Goal: Task Accomplishment & Management: Manage account settings

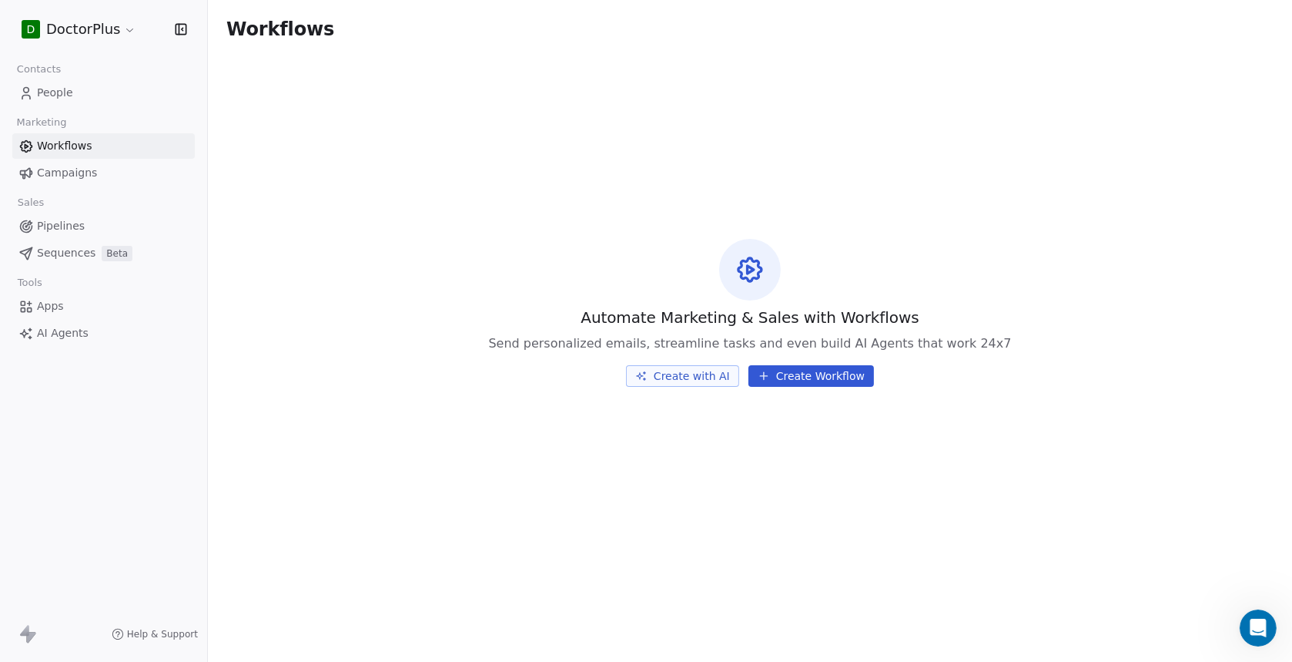
scroll to position [1376, 0]
click at [1256, 632] on icon "Open Intercom Messenger" at bounding box center [1256, 625] width 25 height 25
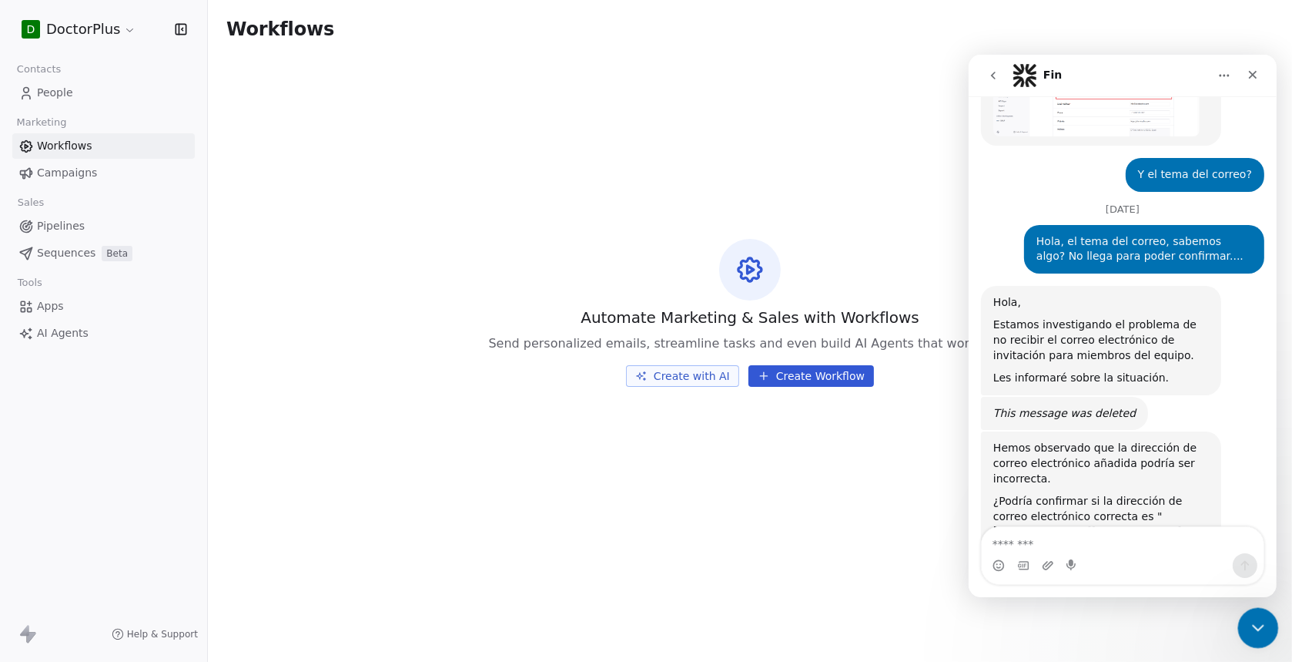
scroll to position [0, 0]
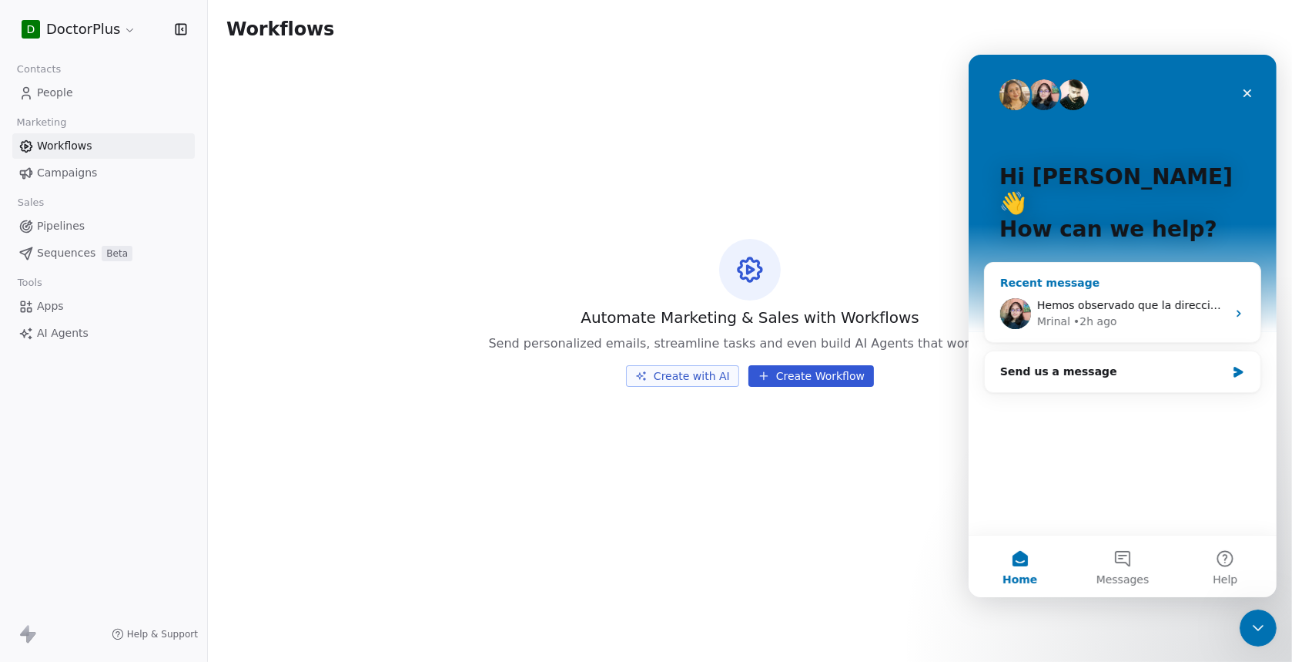
click at [1055, 313] on div "Mrinal" at bounding box center [1053, 321] width 33 height 16
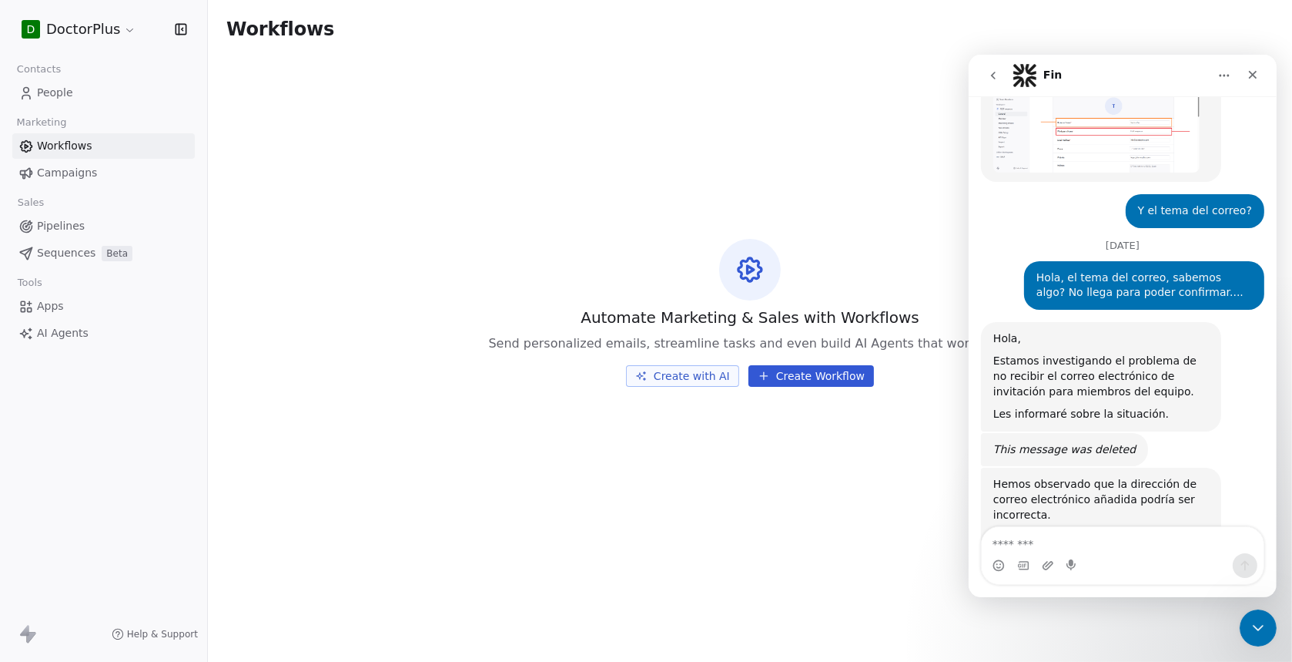
scroll to position [1376, 0]
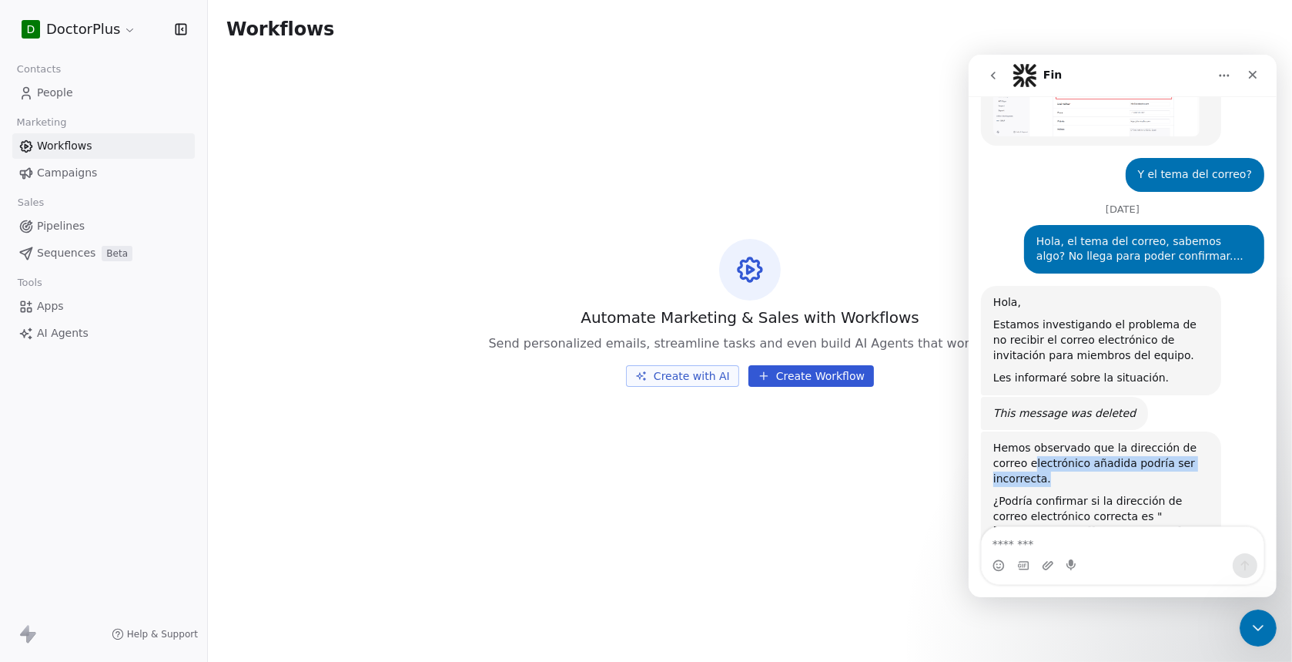
drag, startPoint x: 995, startPoint y: 403, endPoint x: 1193, endPoint y: 398, distance: 198.0
click at [1193, 440] on div "Hemos observado que la dirección de correo electrónico añadida podría ser incor…" at bounding box center [1101, 462] width 216 height 45
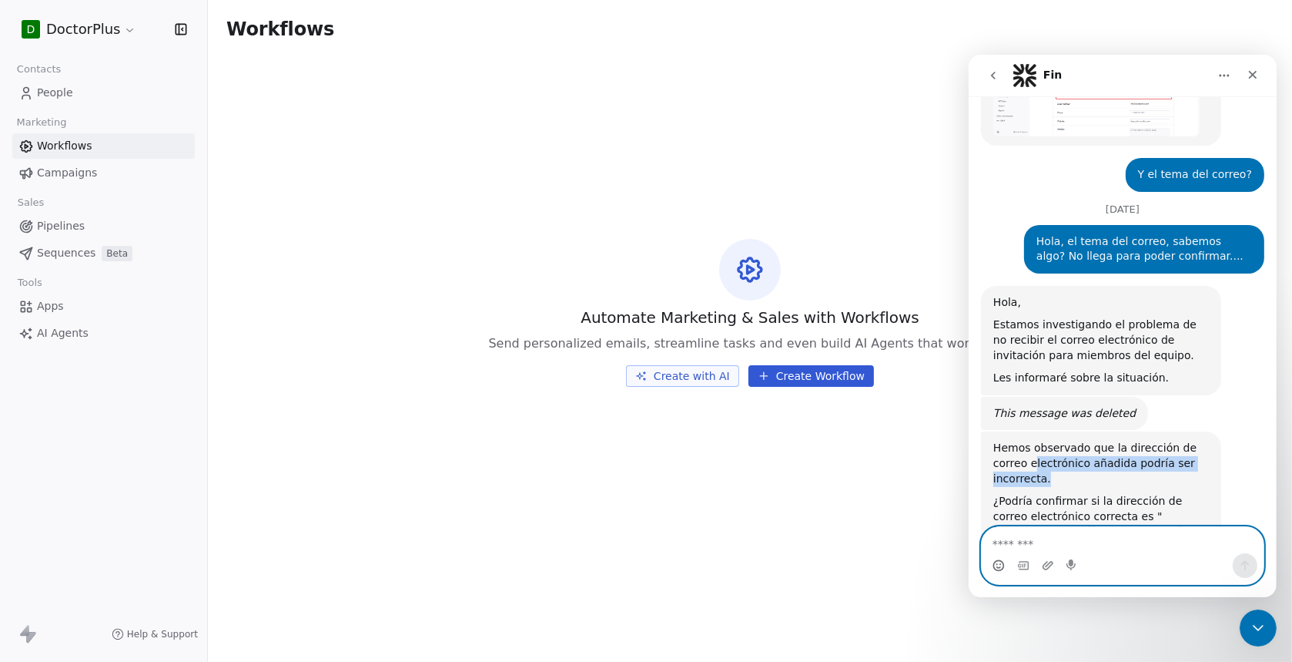
click at [995, 568] on circle "Emoji picker" at bounding box center [998, 564] width 10 height 10
click at [998, 563] on icon "Emoji picker" at bounding box center [998, 564] width 12 height 12
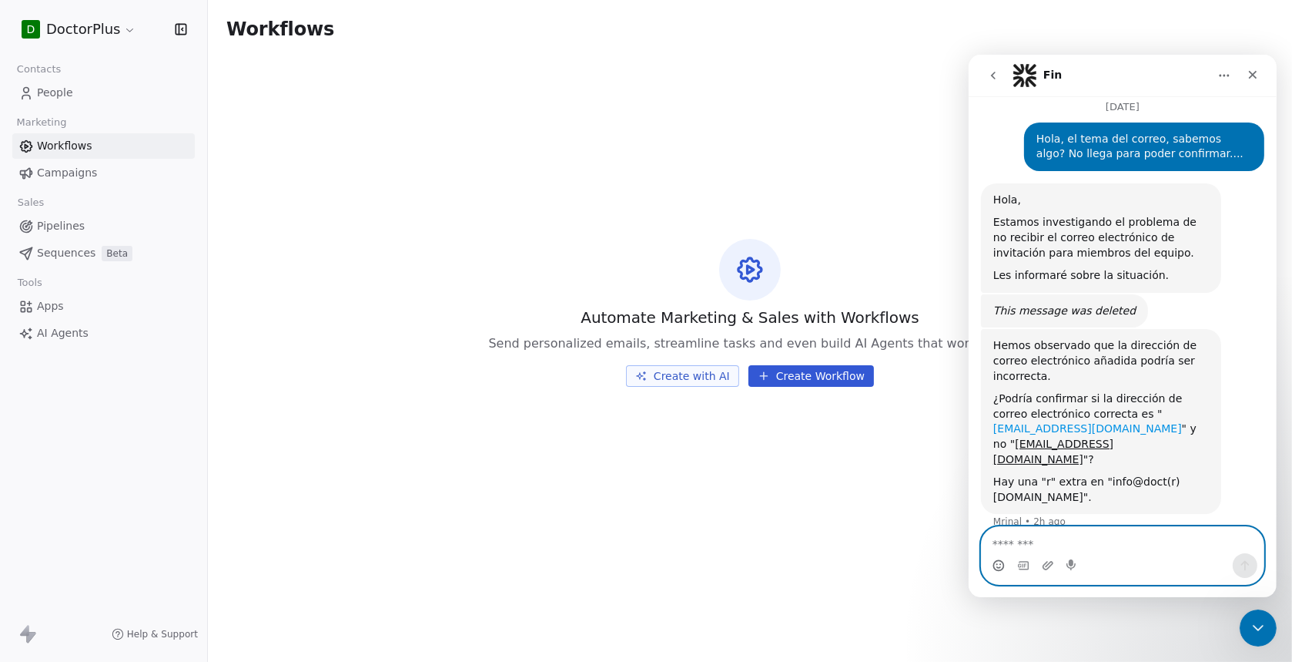
scroll to position [1491, 0]
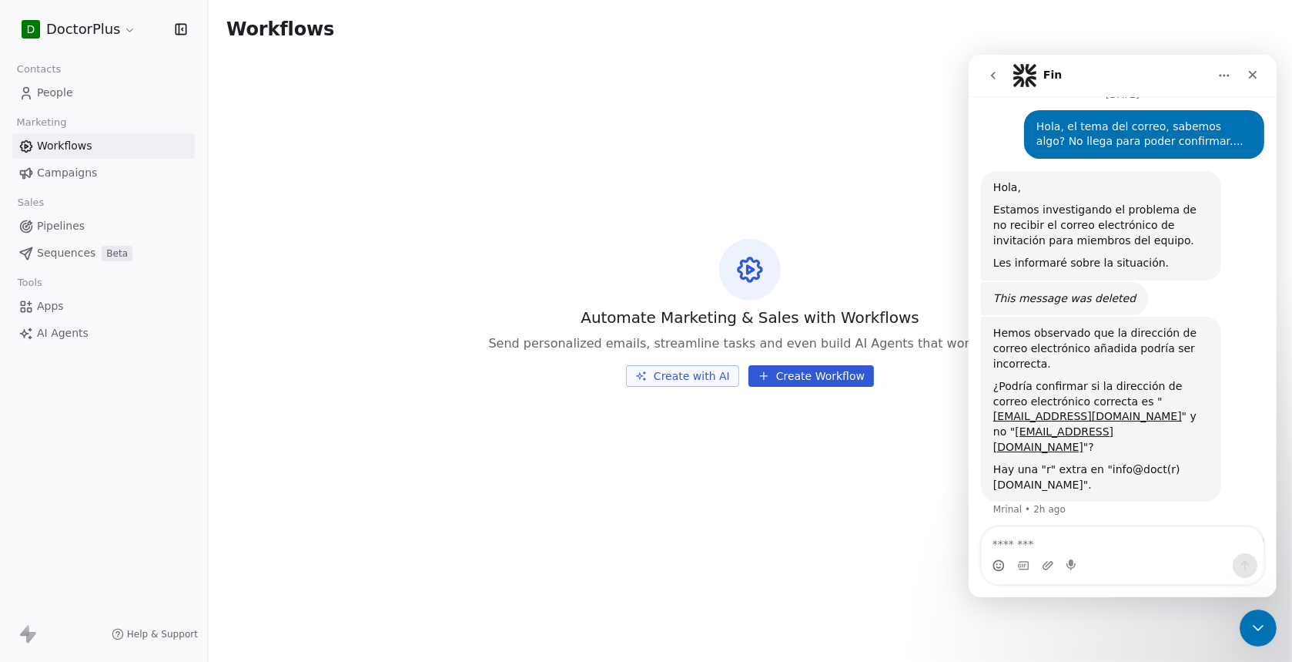
click at [106, 33] on html "D DoctorPlus Contacts People Marketing Workflows Campaigns Sales Pipelines Sequ…" at bounding box center [646, 331] width 1292 height 662
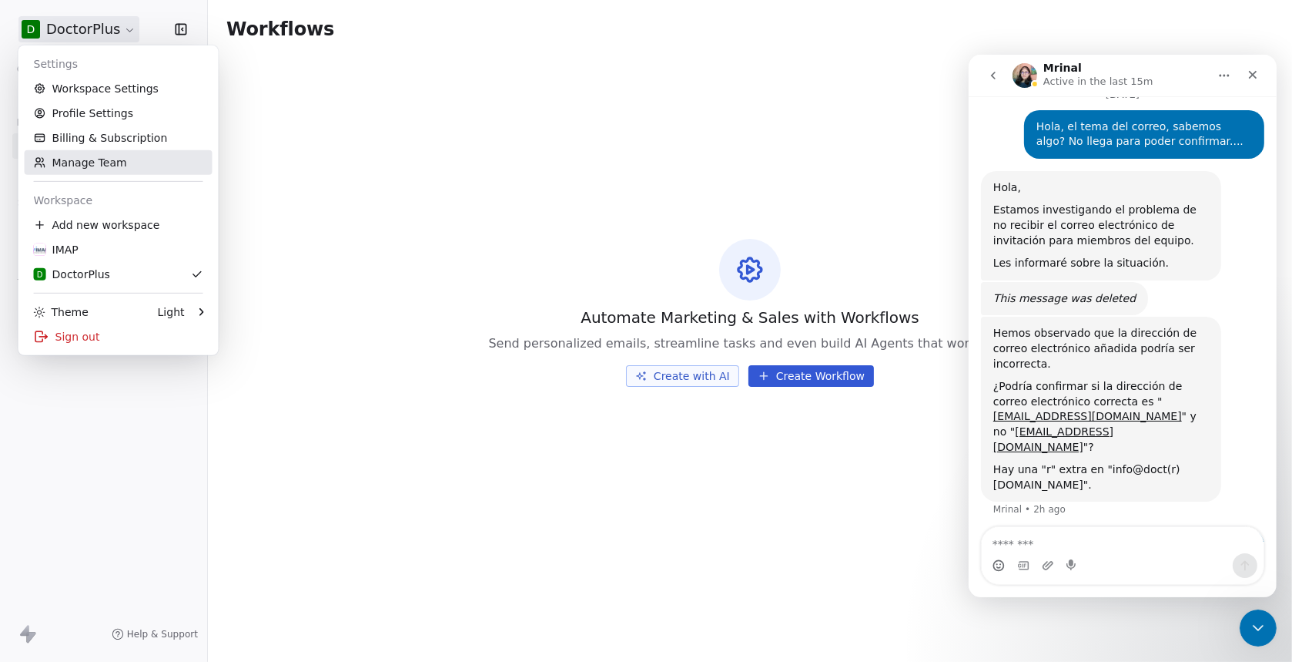
click at [84, 165] on link "Manage Team" at bounding box center [119, 162] width 188 height 25
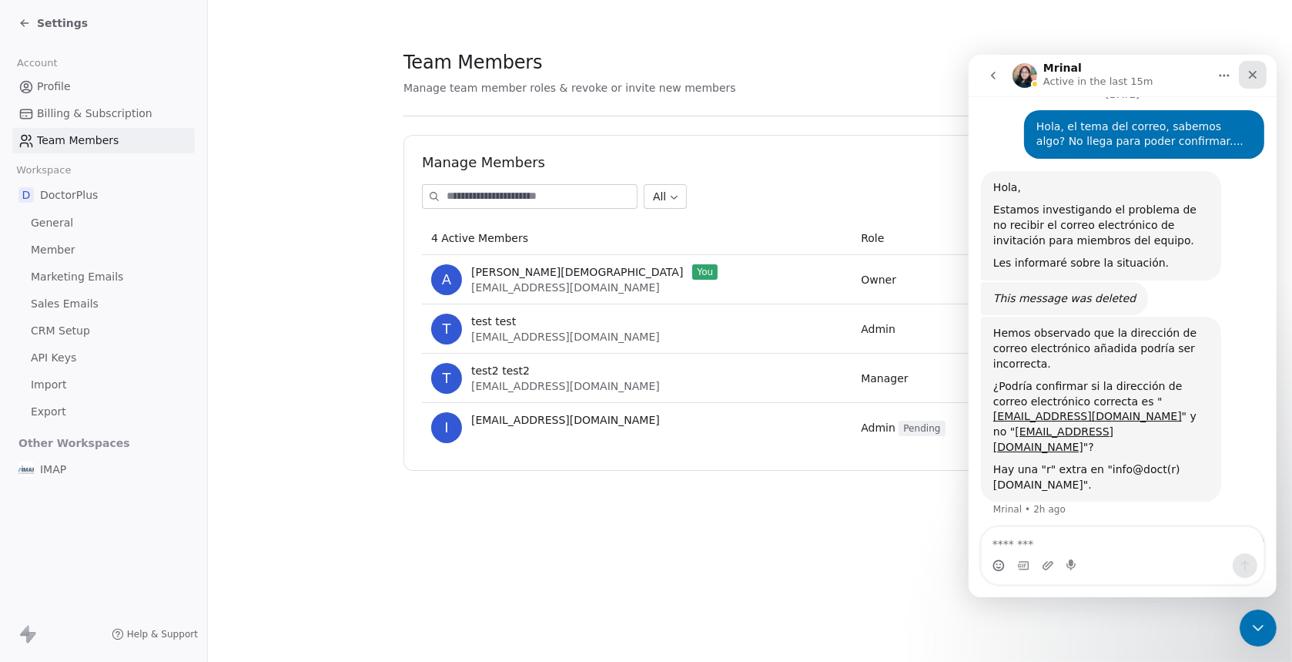
click at [1255, 73] on icon "Close" at bounding box center [1252, 74] width 12 height 12
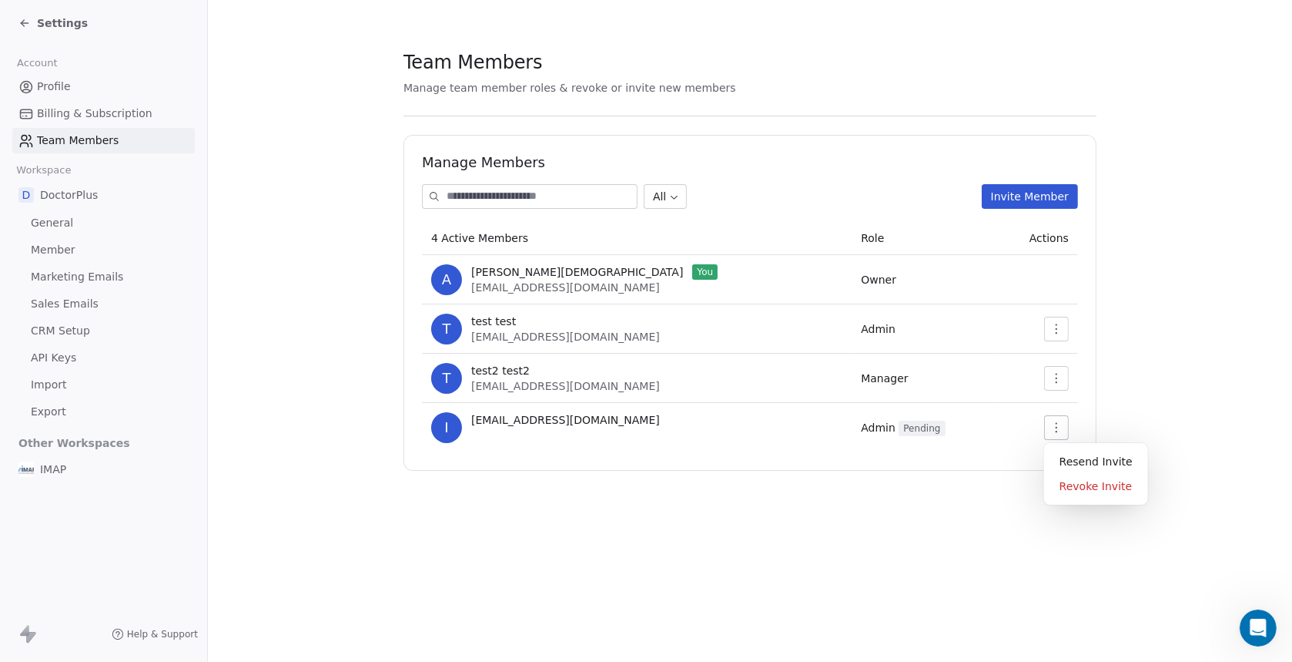
click at [1051, 427] on icon "button" at bounding box center [1056, 427] width 12 height 12
click at [1078, 488] on div "Revoke Invite" at bounding box center [1096, 486] width 92 height 25
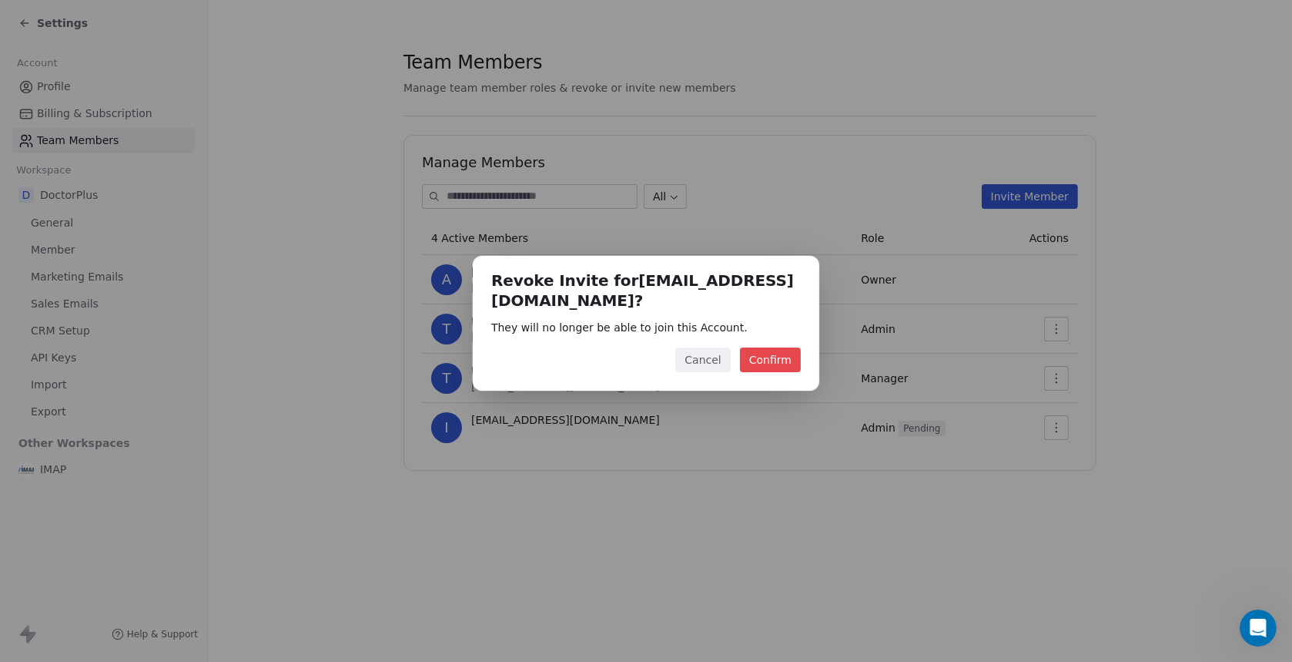
click at [771, 347] on button "Confirm" at bounding box center [770, 359] width 61 height 25
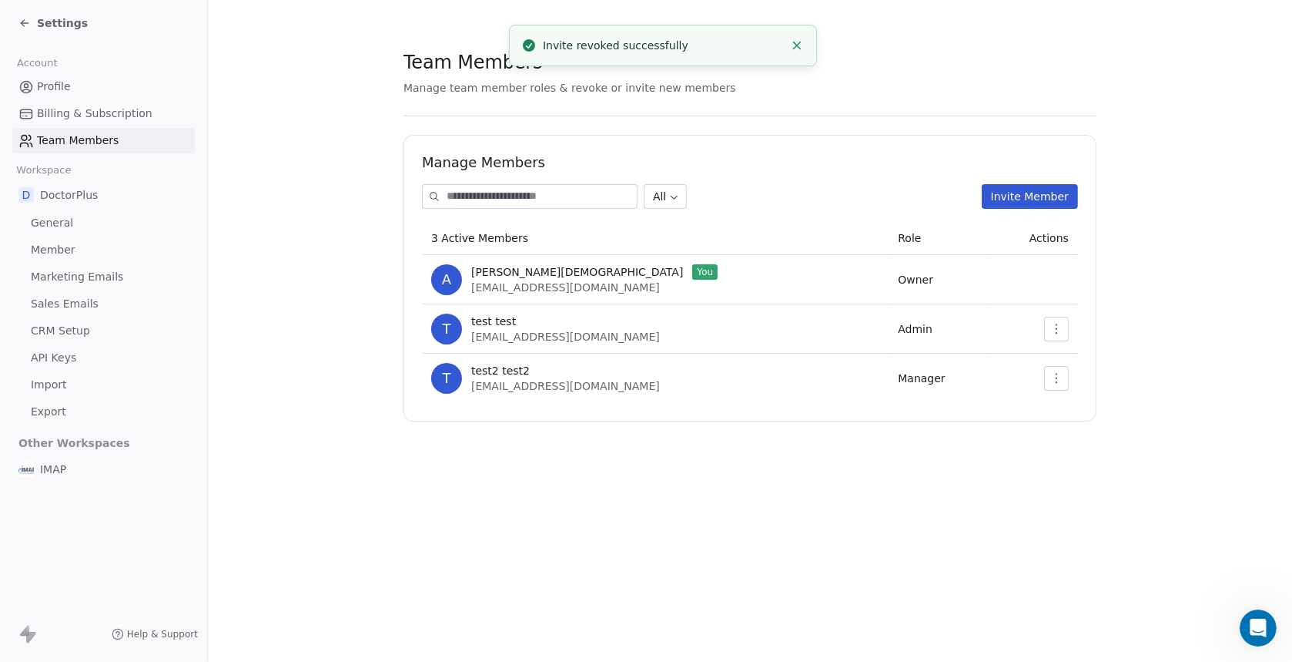
click at [1019, 199] on button "Invite Member" at bounding box center [1030, 196] width 96 height 25
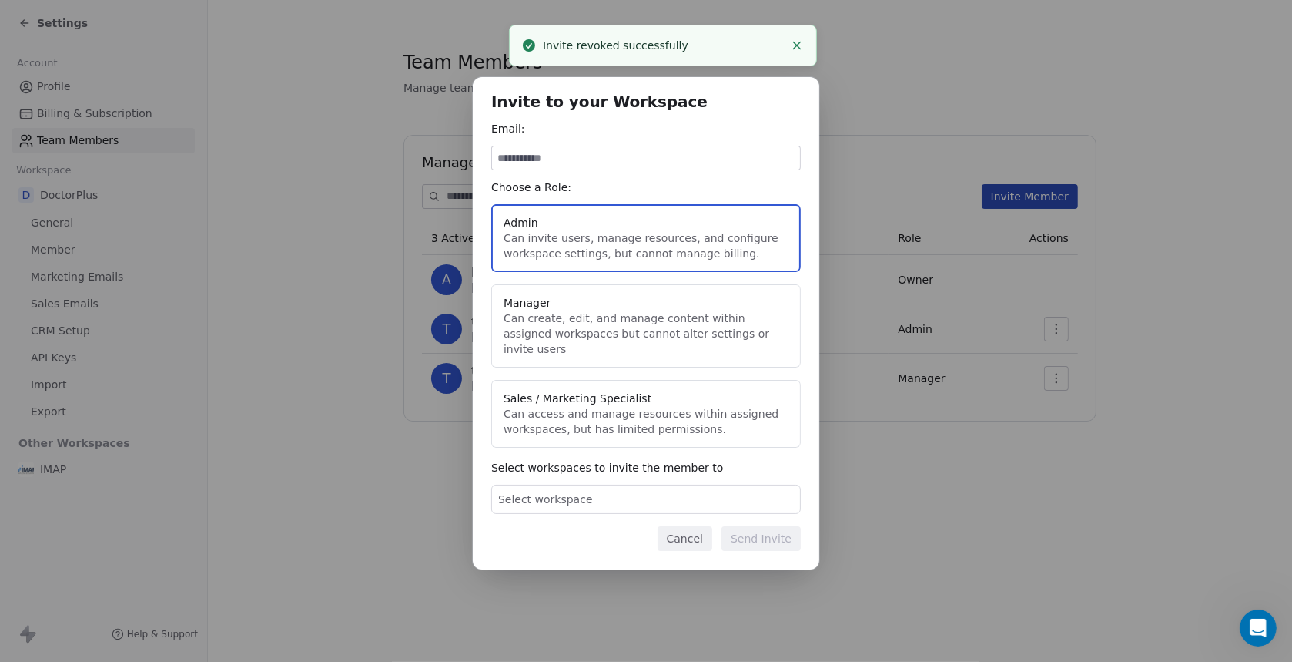
click at [556, 165] on input at bounding box center [646, 157] width 308 height 23
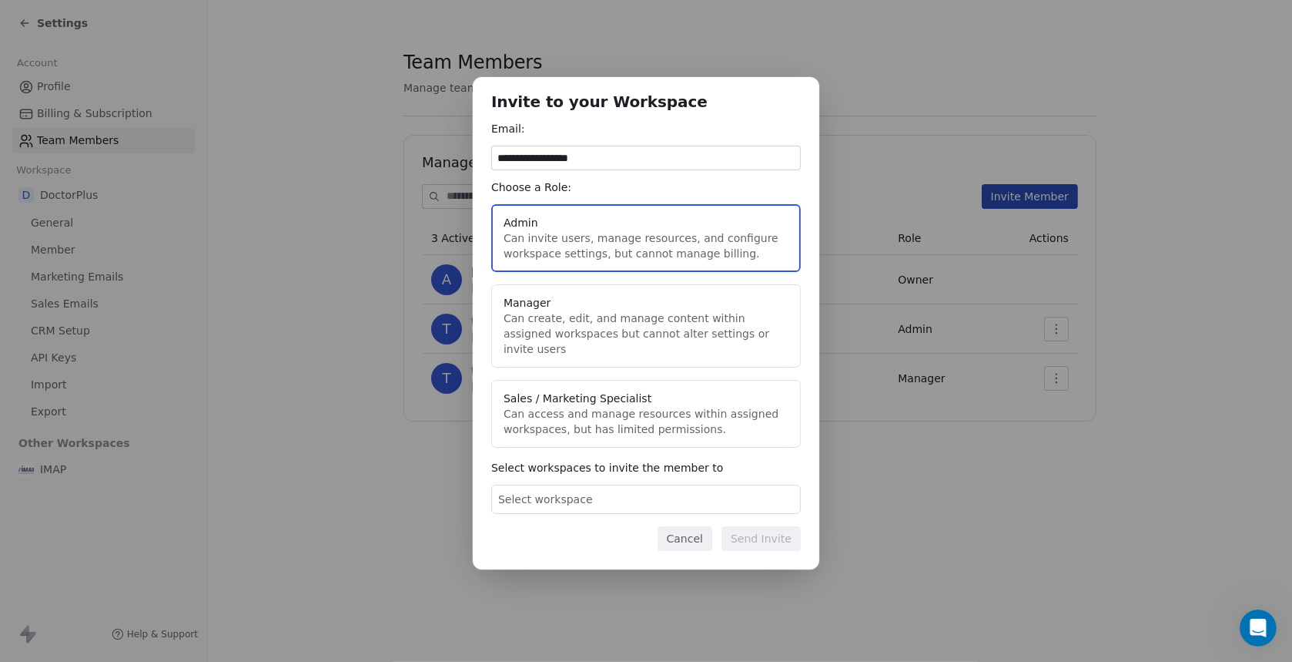
type input "**********"
click at [569, 493] on span "Select workspace" at bounding box center [545, 498] width 95 height 15
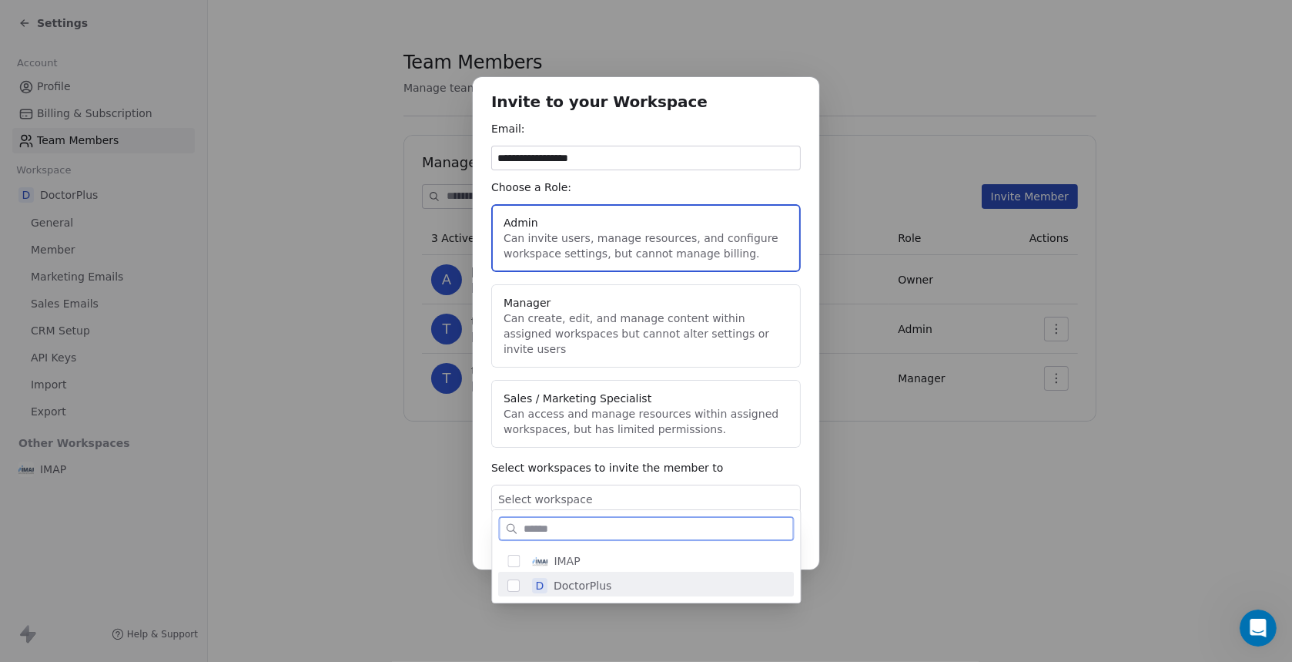
click at [586, 587] on span "DoctorPlus" at bounding box center [583, 585] width 58 height 15
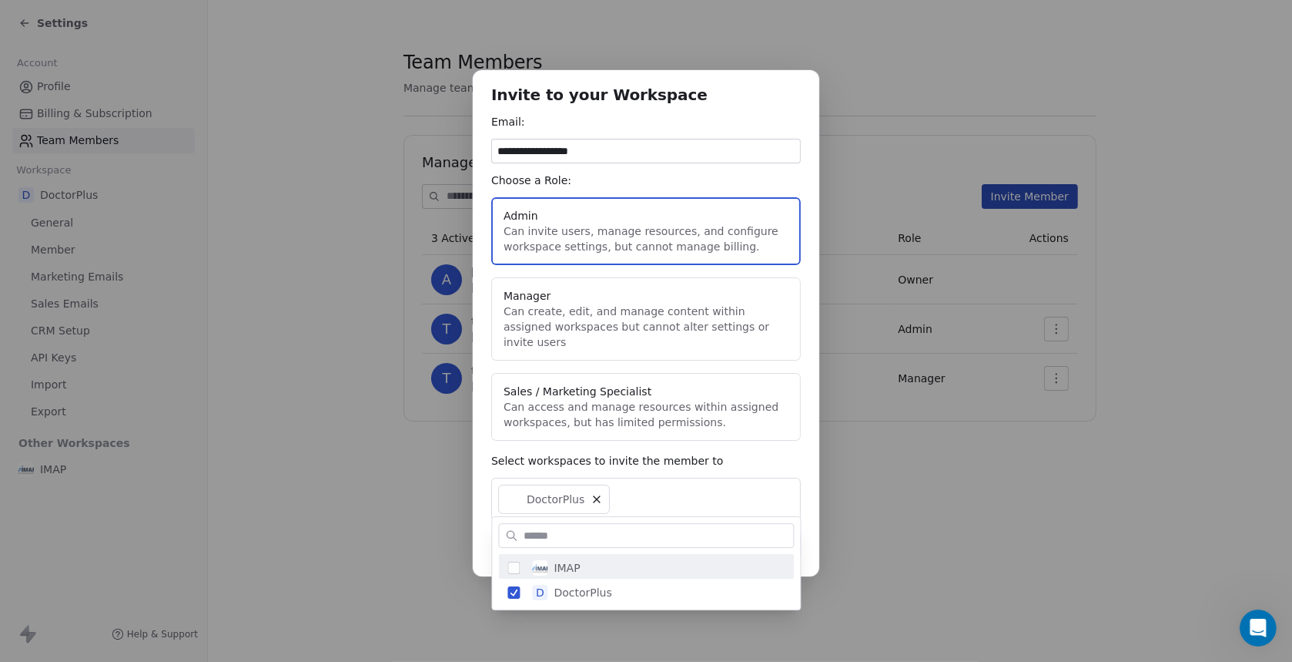
click at [916, 533] on div "**********" at bounding box center [646, 330] width 1292 height 571
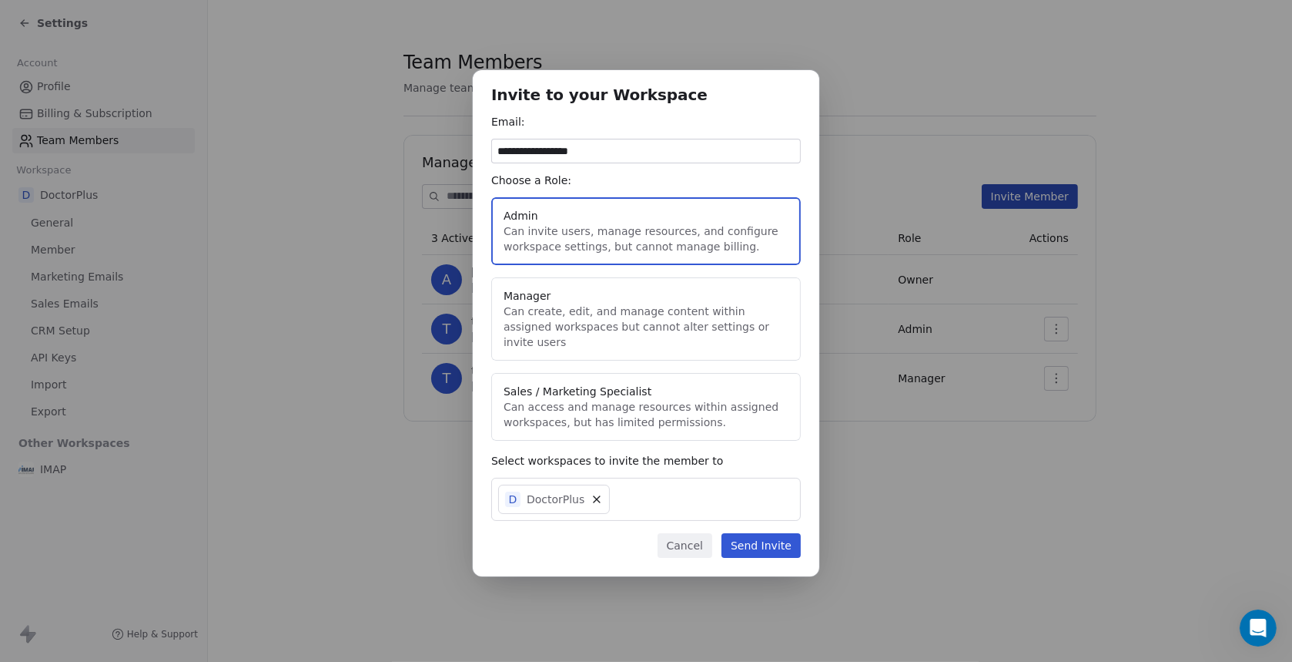
click at [764, 535] on button "Send Invite" at bounding box center [761, 545] width 79 height 25
